Goal: Task Accomplishment & Management: Use online tool/utility

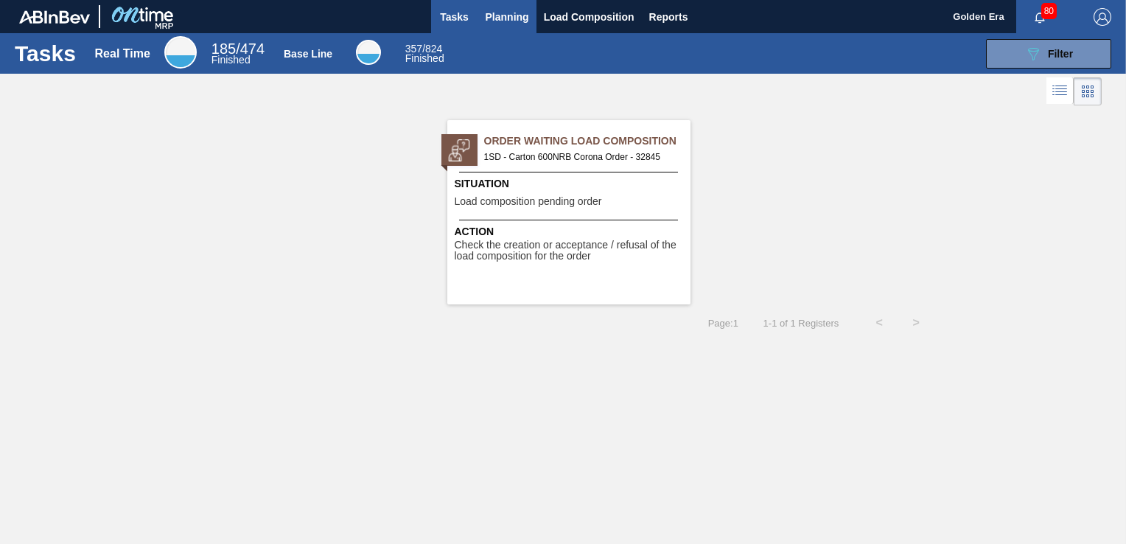
click at [495, 16] on span "Planning" at bounding box center [507, 17] width 43 height 18
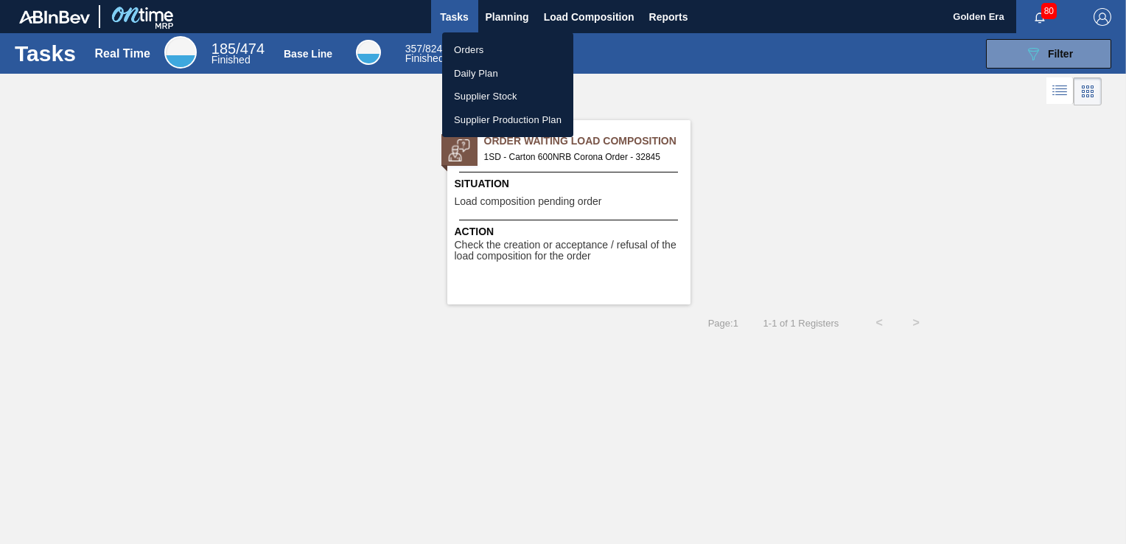
click at [1033, 47] on div at bounding box center [563, 272] width 1126 height 544
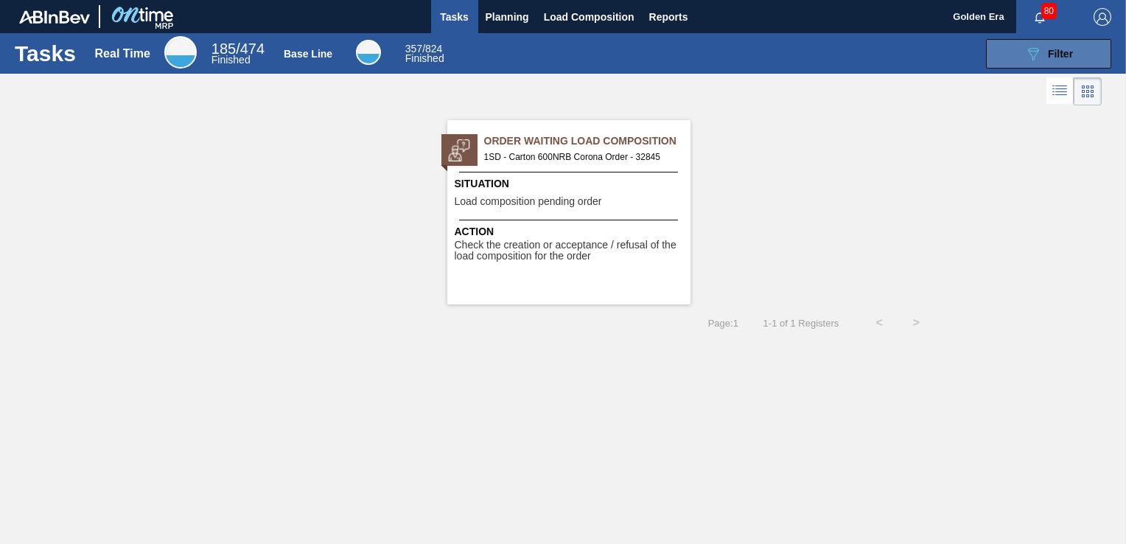
click at [1034, 54] on icon "089F7B8B-B2A5-4AFE-B5C0-19BA573D28AC" at bounding box center [1034, 54] width 18 height 18
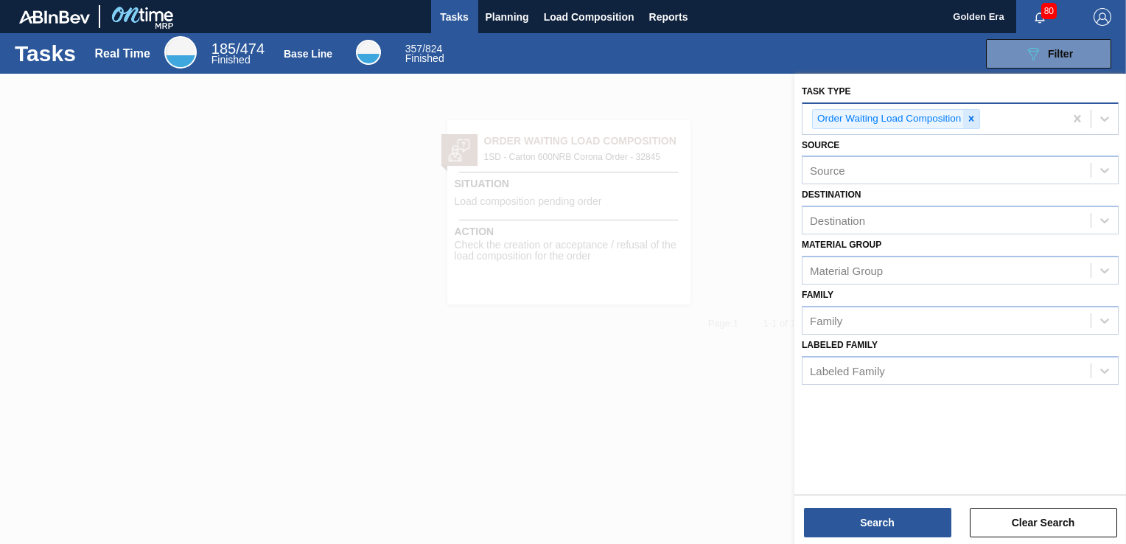
click at [975, 118] on icon at bounding box center [971, 119] width 10 height 10
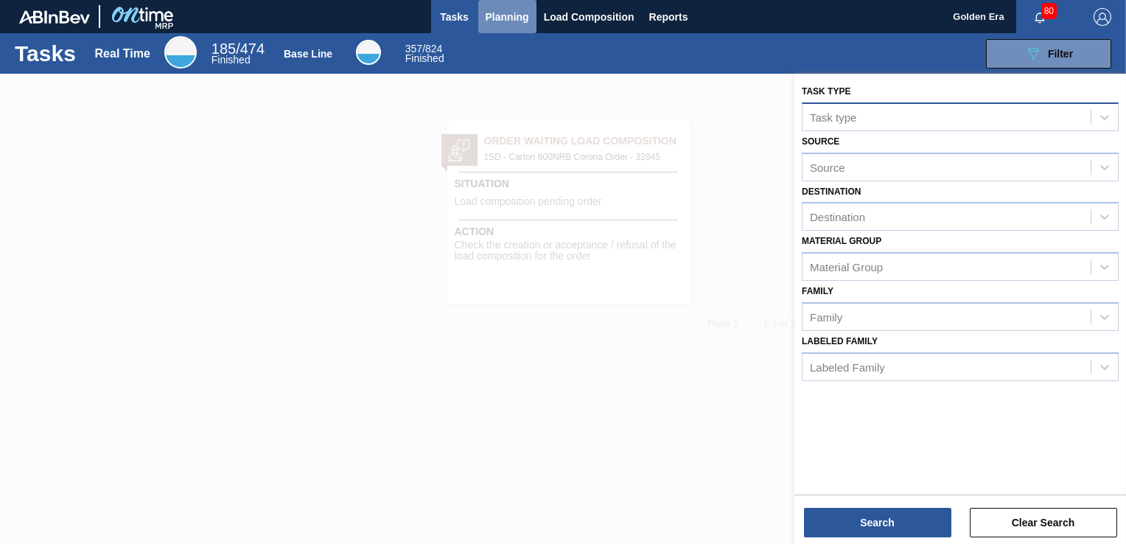
click at [501, 16] on span "Planning" at bounding box center [507, 17] width 43 height 18
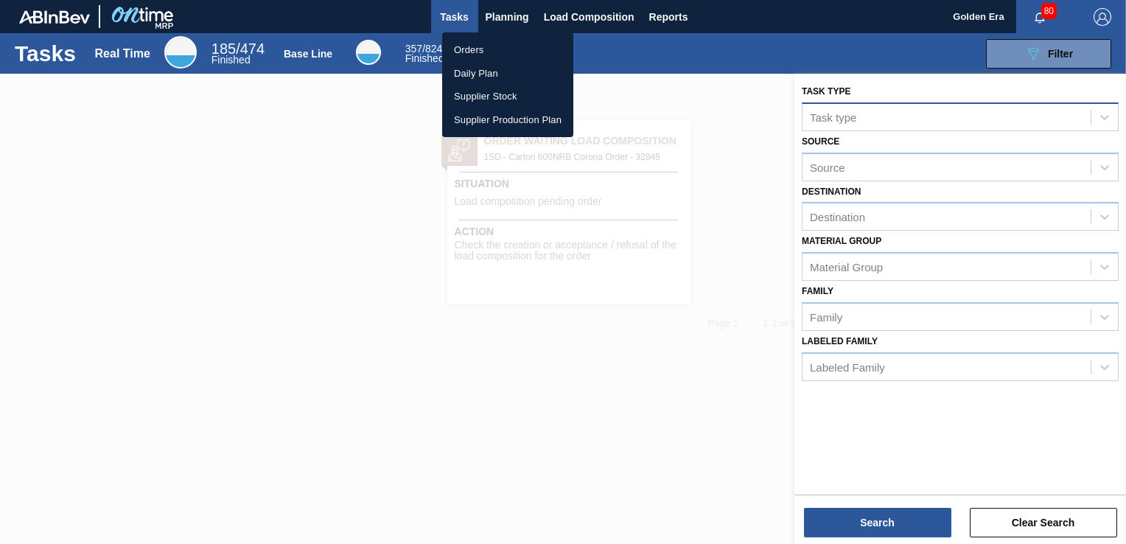
click at [481, 58] on li "Orders" at bounding box center [507, 50] width 131 height 24
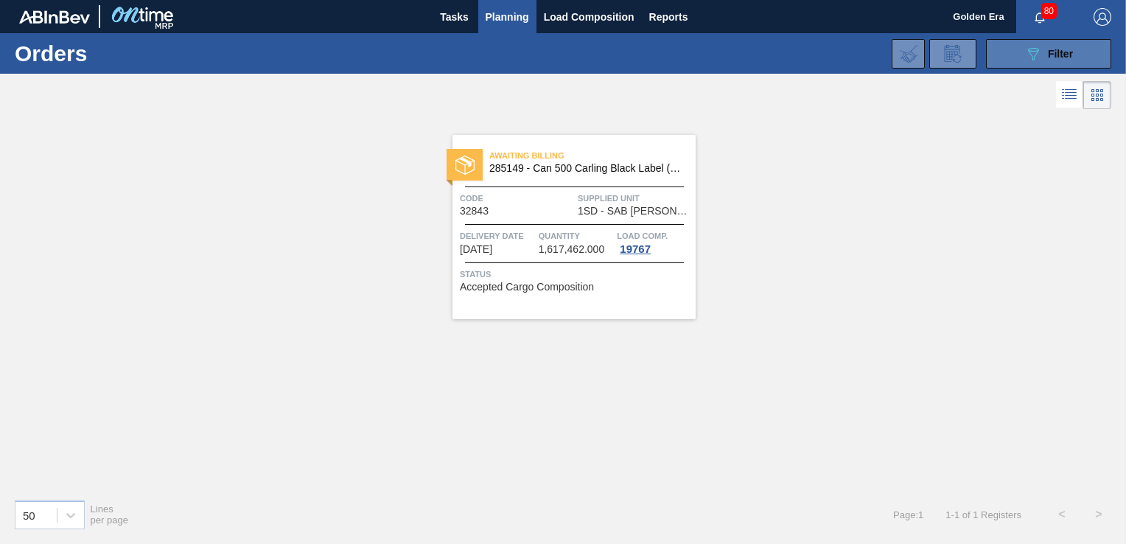
click at [1035, 55] on icon "089F7B8B-B2A5-4AFE-B5C0-19BA573D28AC" at bounding box center [1034, 54] width 18 height 18
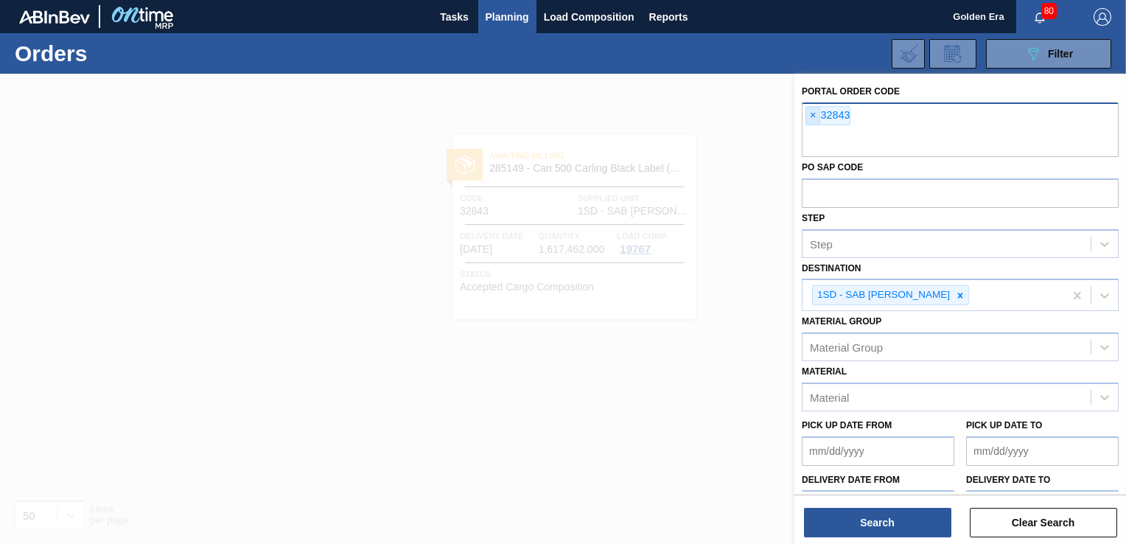
click at [813, 116] on span "×" at bounding box center [814, 116] width 14 height 18
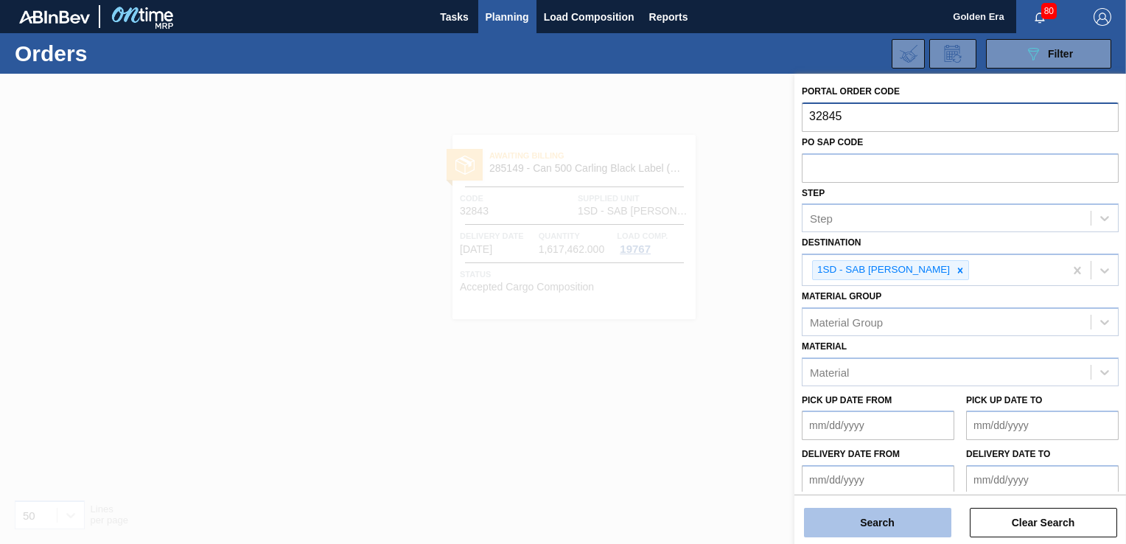
type input "32845"
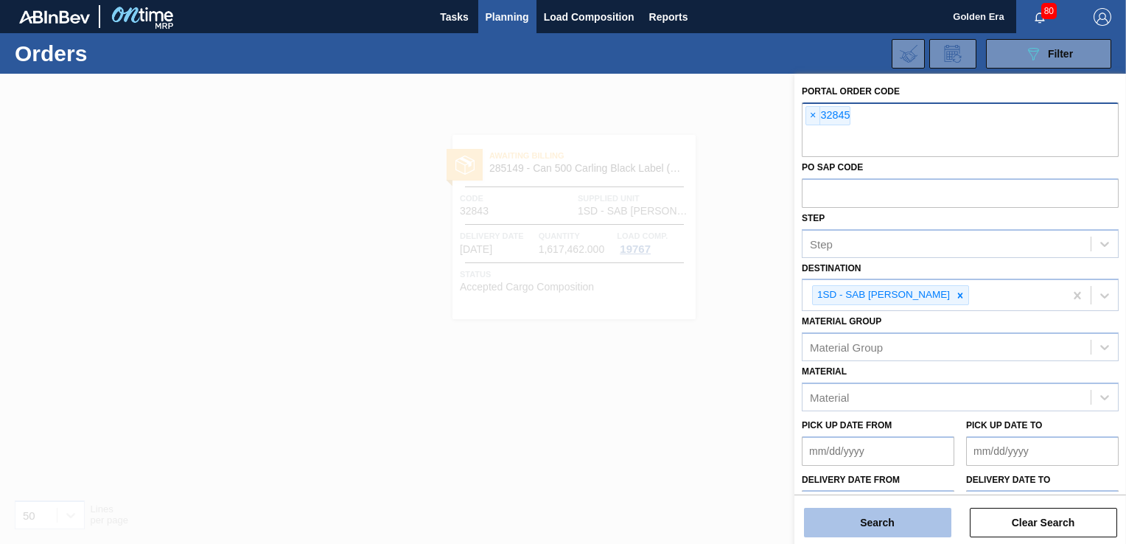
click at [930, 518] on button "Search" at bounding box center [877, 522] width 147 height 29
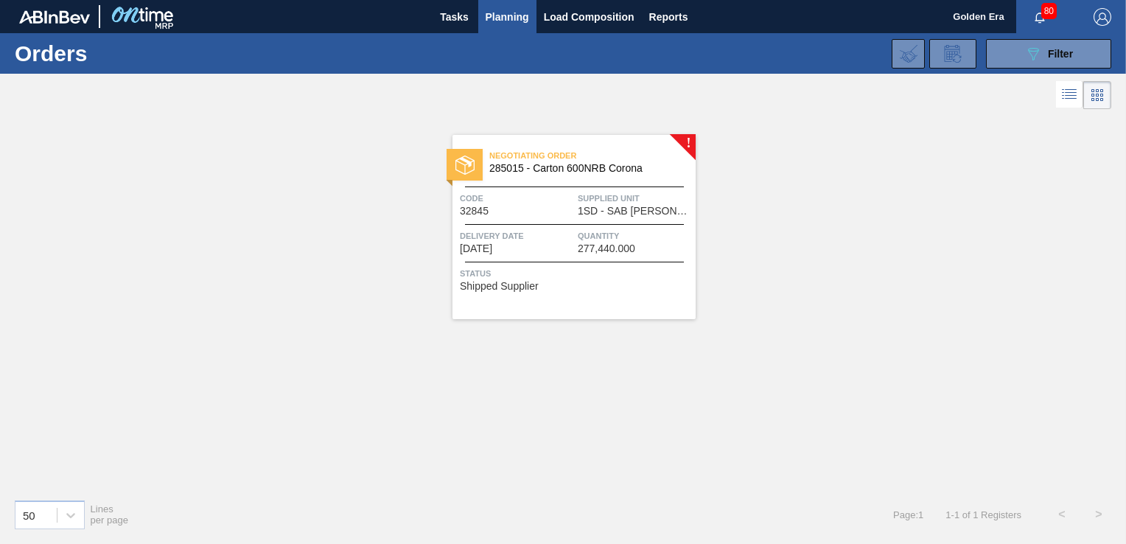
click at [633, 285] on div "Status Shipped Supplier" at bounding box center [576, 278] width 232 height 24
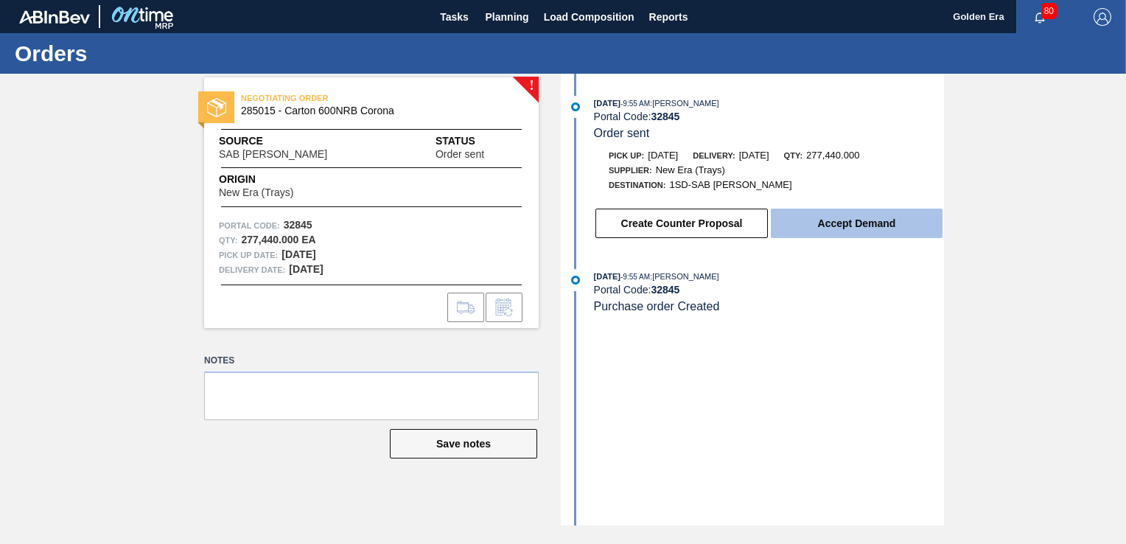
click at [897, 235] on button "Accept Demand" at bounding box center [857, 223] width 172 height 29
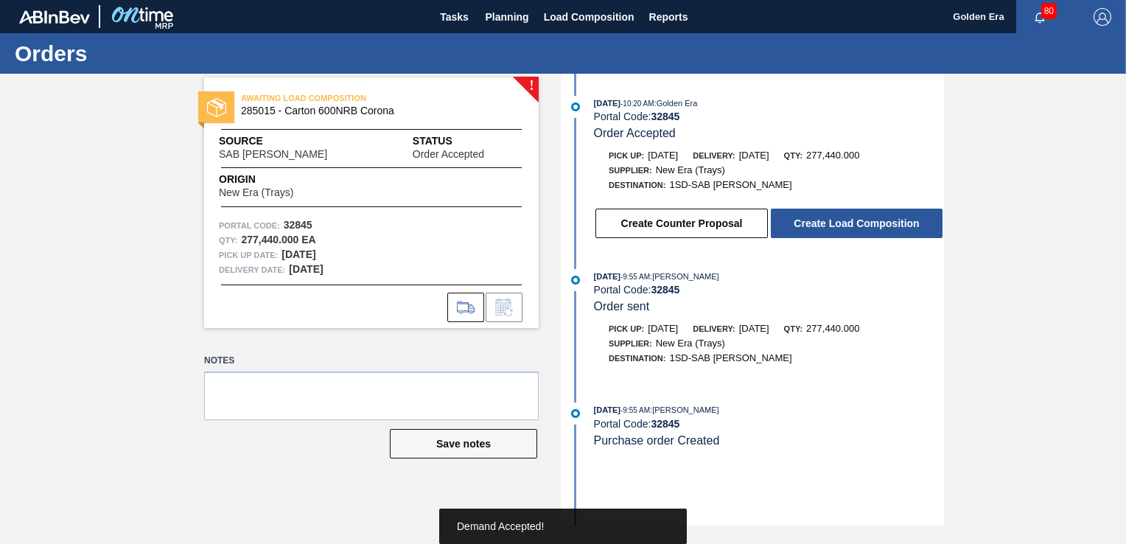
click at [897, 235] on button "Create Load Composition" at bounding box center [857, 223] width 172 height 29
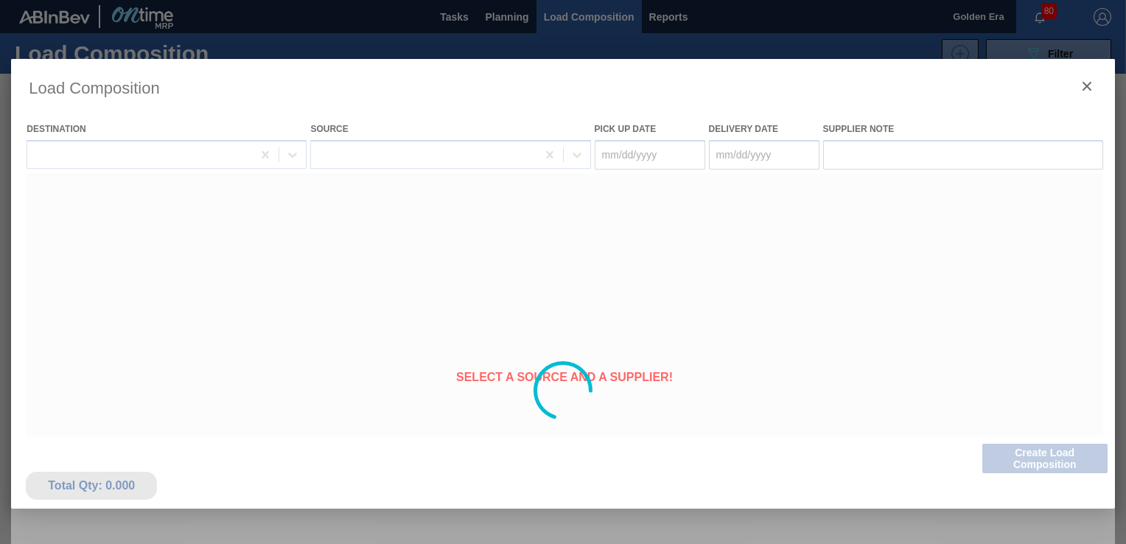
type Date "[DATE]"
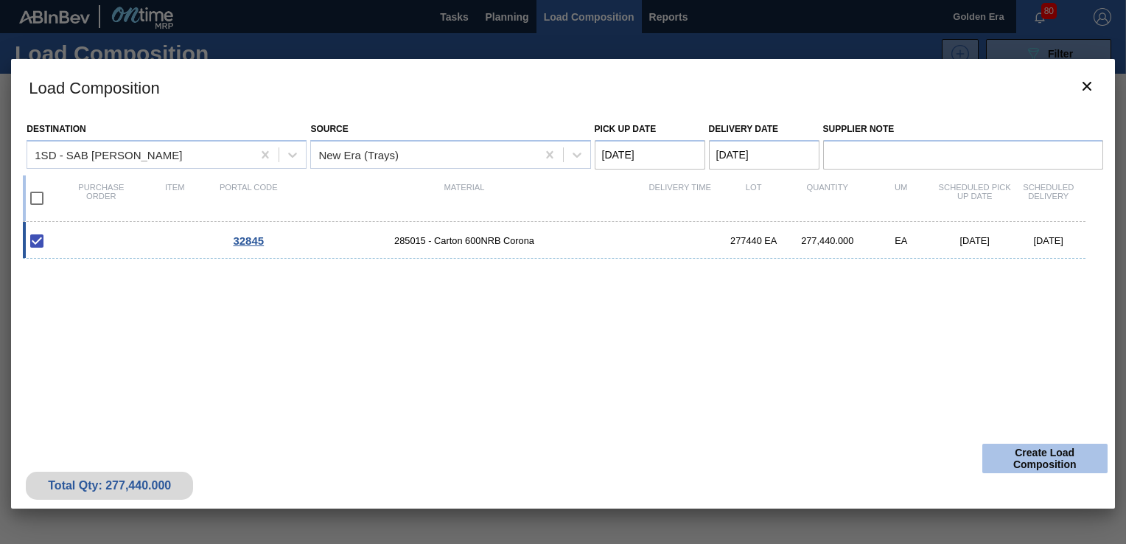
click at [1071, 459] on button "Create Load Composition" at bounding box center [1045, 458] width 125 height 29
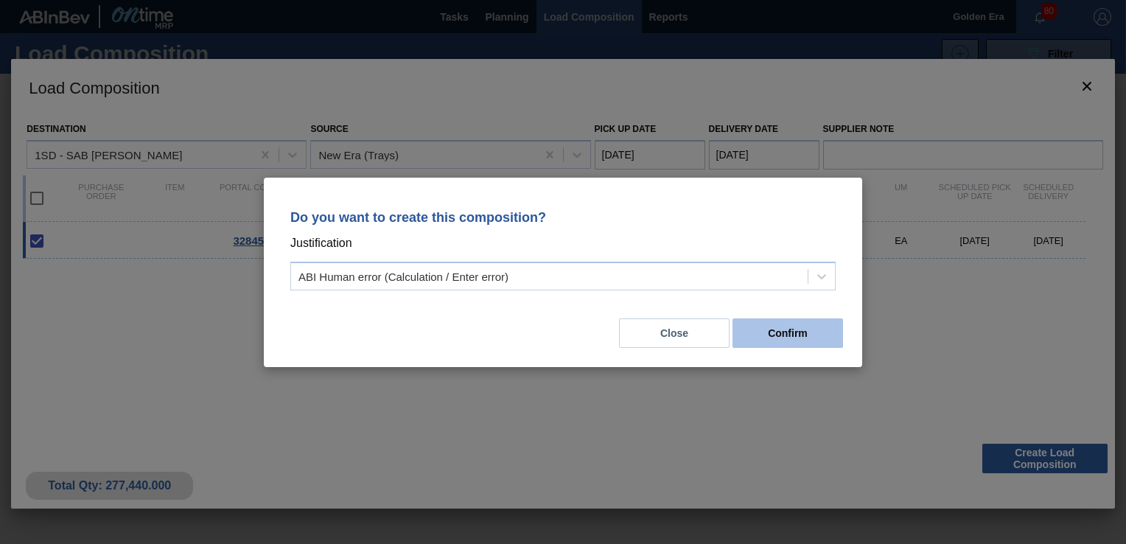
click at [776, 326] on button "Confirm" at bounding box center [788, 332] width 111 height 29
